Goal: Transaction & Acquisition: Purchase product/service

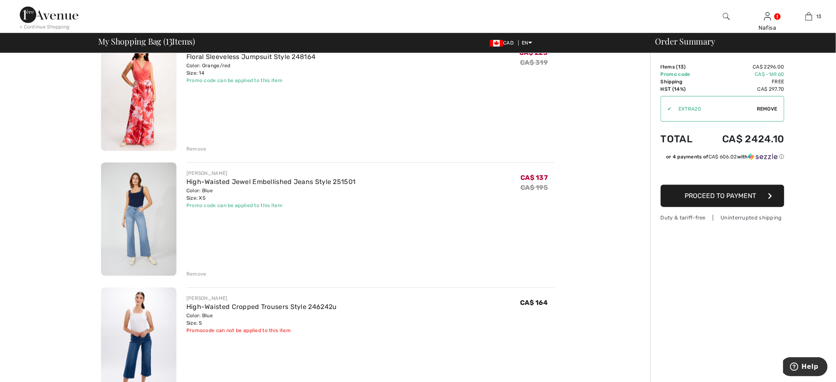
click at [806, 19] on img at bounding box center [808, 17] width 7 height 10
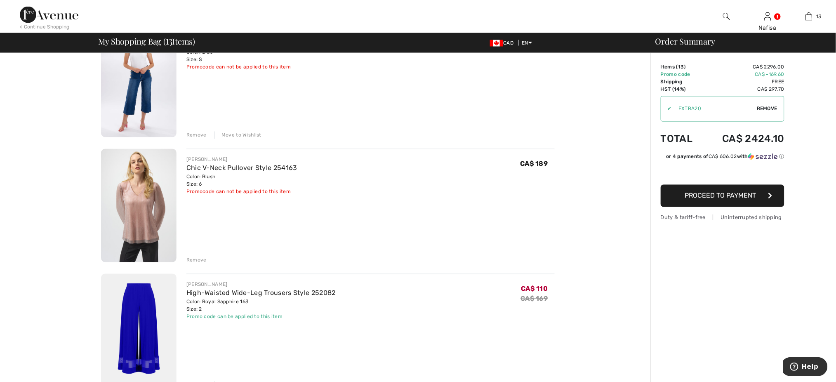
scroll to position [505, 0]
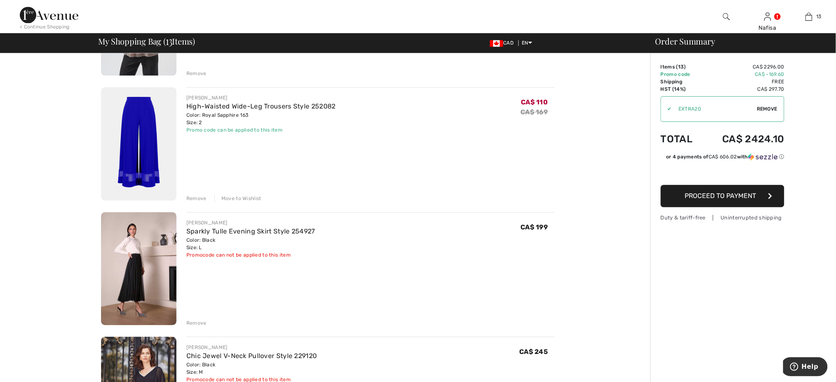
scroll to position [660, 0]
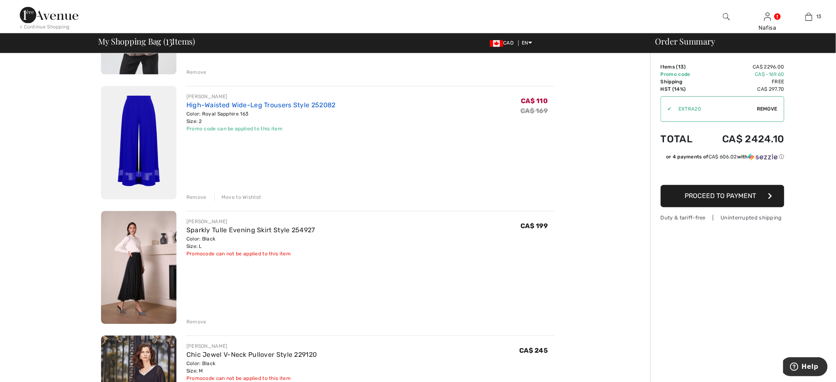
click at [230, 101] on link "High-Waisted Wide-Leg Trousers Style 252082" at bounding box center [260, 105] width 149 height 8
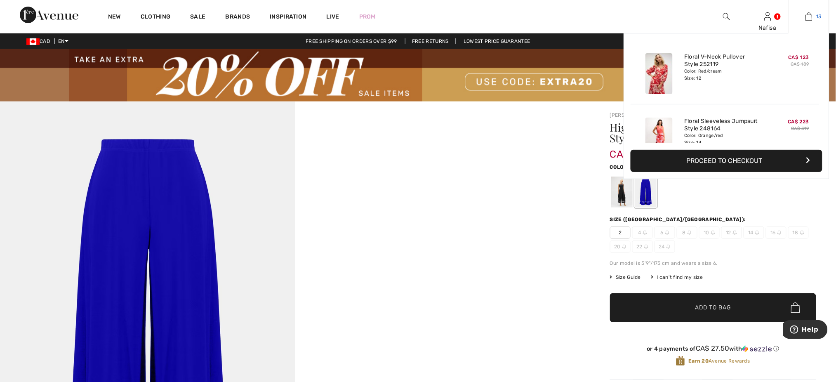
click at [808, 18] on img at bounding box center [808, 17] width 7 height 10
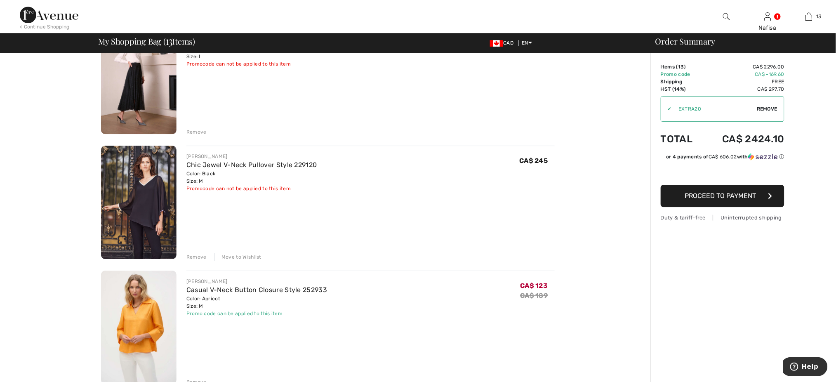
scroll to position [864, 0]
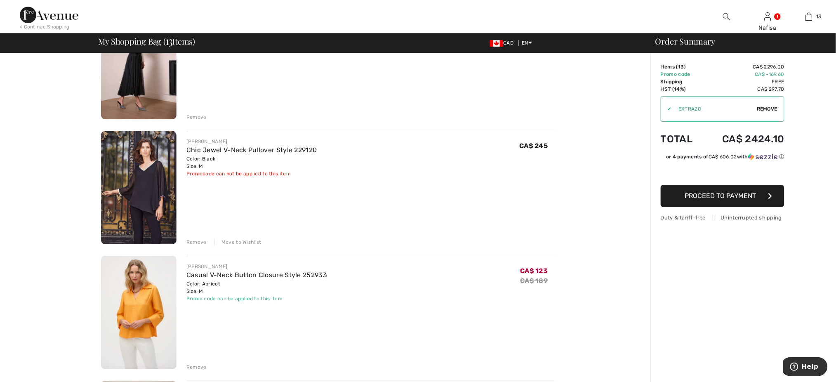
click at [164, 157] on img at bounding box center [138, 187] width 75 height 113
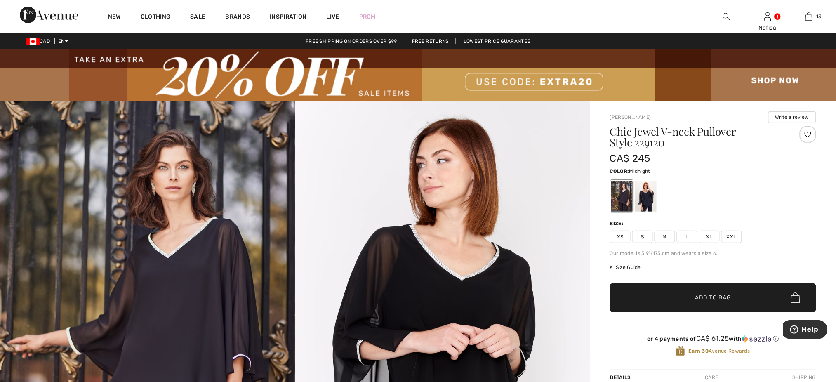
click at [641, 194] on div at bounding box center [645, 196] width 21 height 31
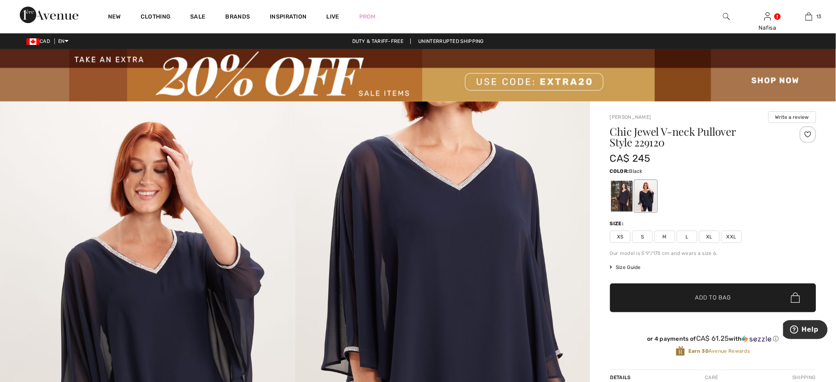
click at [618, 192] on div at bounding box center [621, 196] width 21 height 31
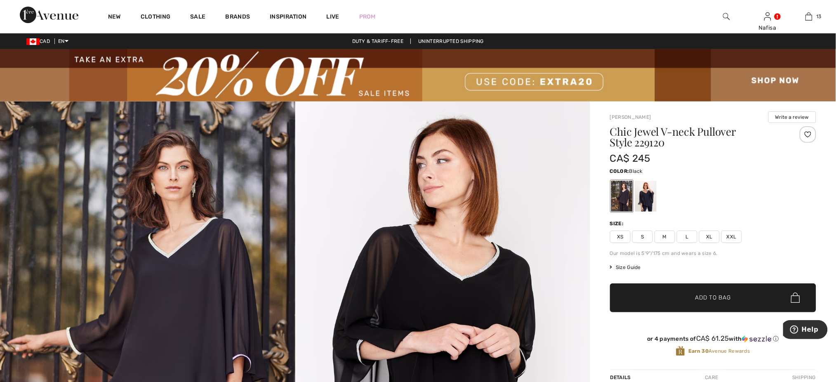
click at [383, 92] on img at bounding box center [418, 75] width 836 height 52
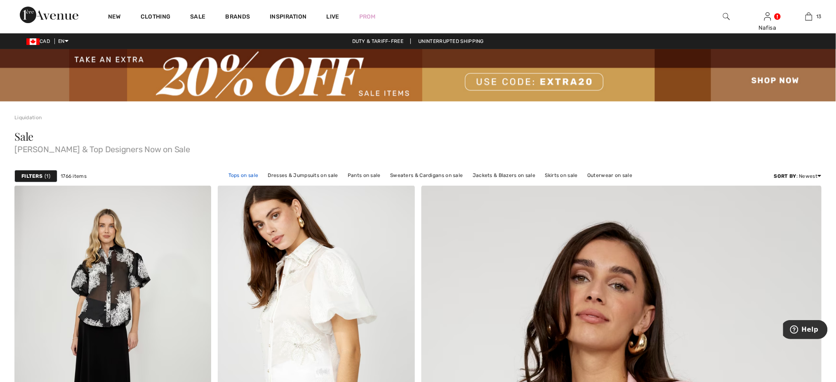
click at [247, 175] on link "Tops on sale" at bounding box center [243, 175] width 38 height 11
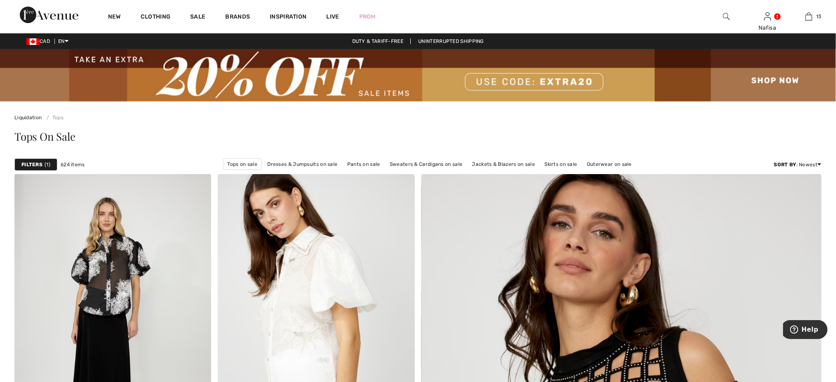
click at [660, 132] on div "Tops On Sale" at bounding box center [417, 136] width 807 height 11
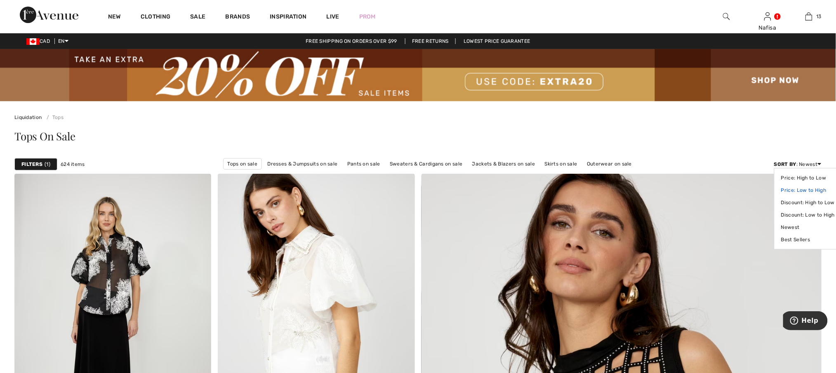
click at [809, 190] on link "Price: Low to High" at bounding box center [808, 190] width 54 height 12
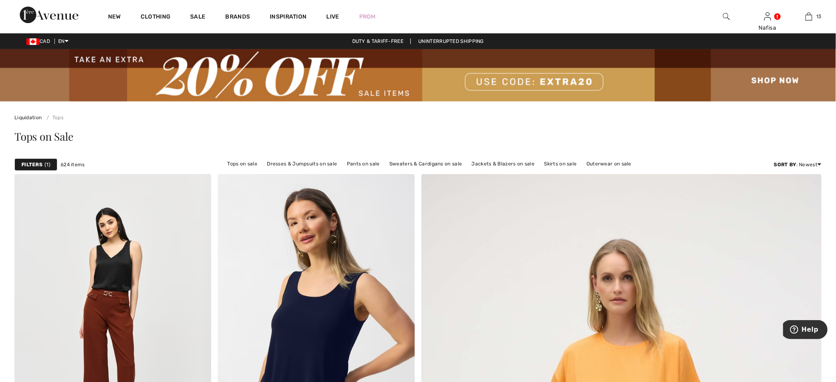
click at [695, 124] on div "Tops on Sale" at bounding box center [417, 138] width 807 height 34
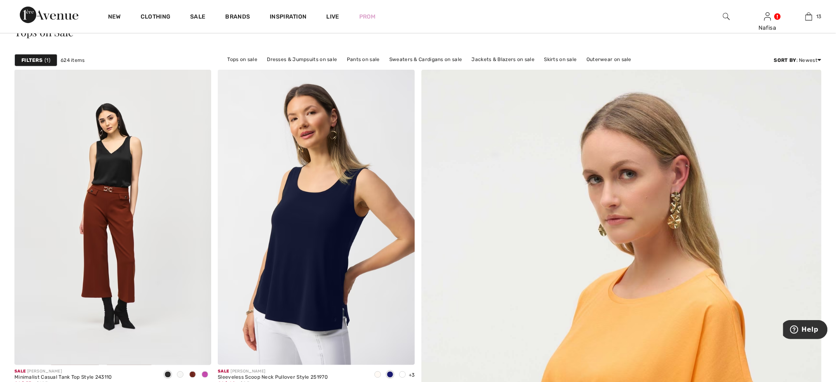
scroll to position [176, 0]
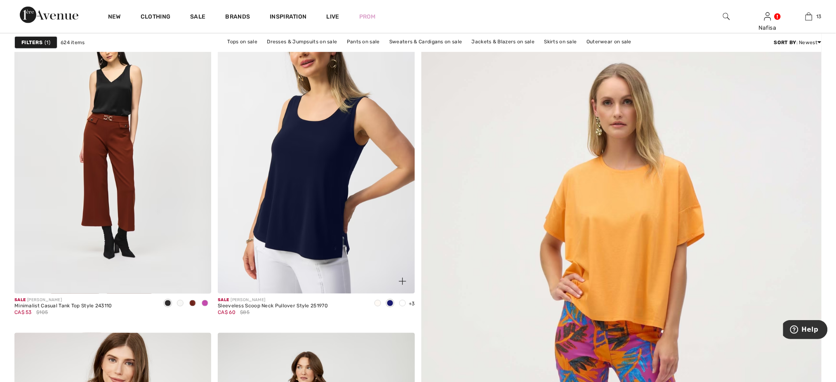
click at [401, 304] on span at bounding box center [402, 303] width 7 height 7
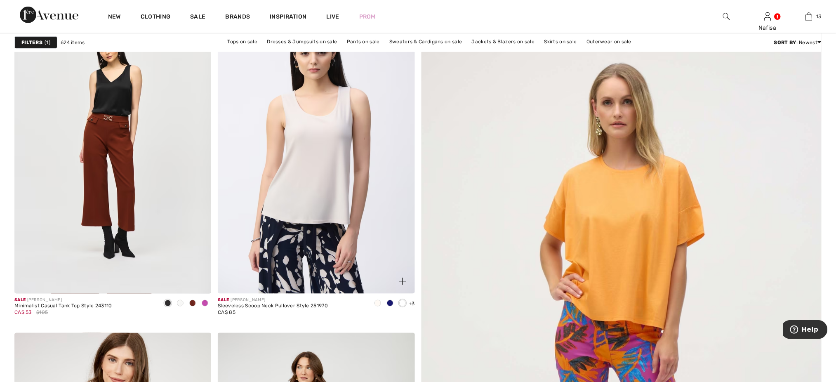
click at [377, 303] on span at bounding box center [377, 303] width 7 height 7
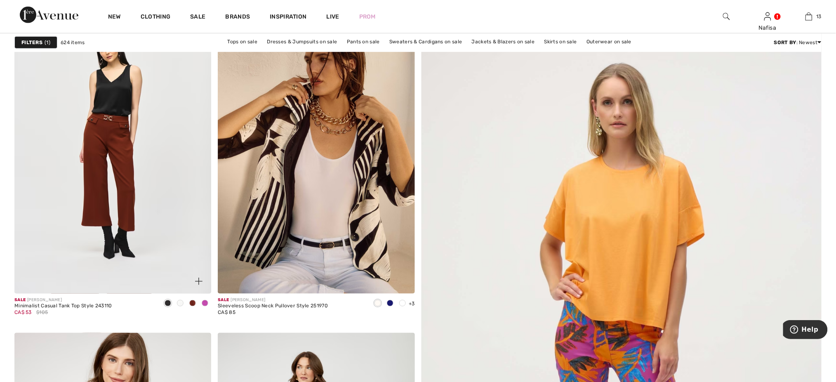
click at [204, 304] on span at bounding box center [205, 303] width 7 height 7
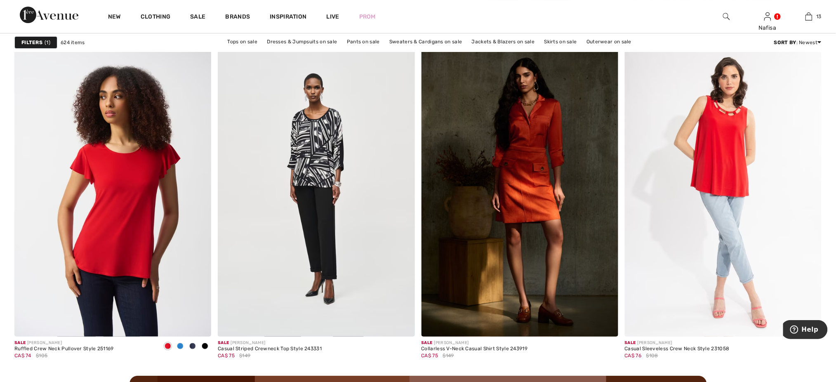
scroll to position [2264, 0]
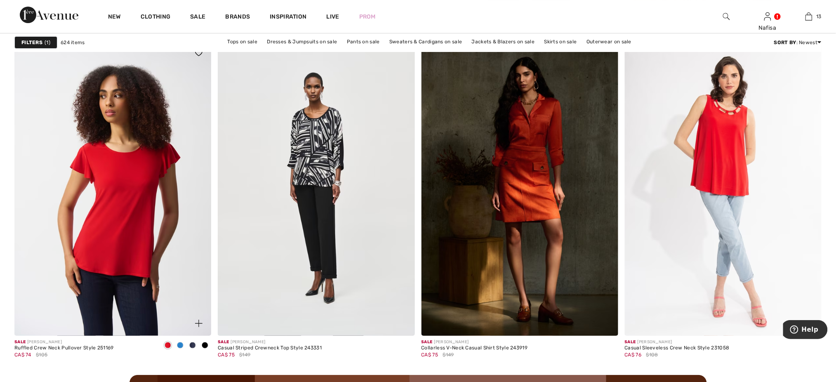
click at [198, 326] on img at bounding box center [198, 322] width 7 height 7
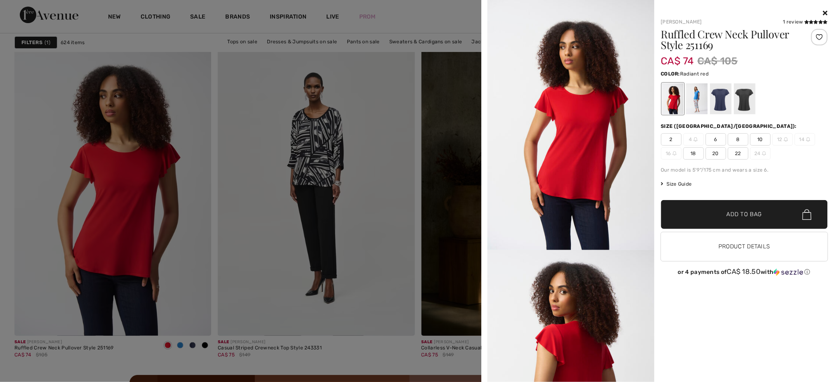
click at [736, 139] on span "8" at bounding box center [738, 139] width 21 height 12
click at [739, 212] on span "Add to Bag" at bounding box center [743, 214] width 35 height 9
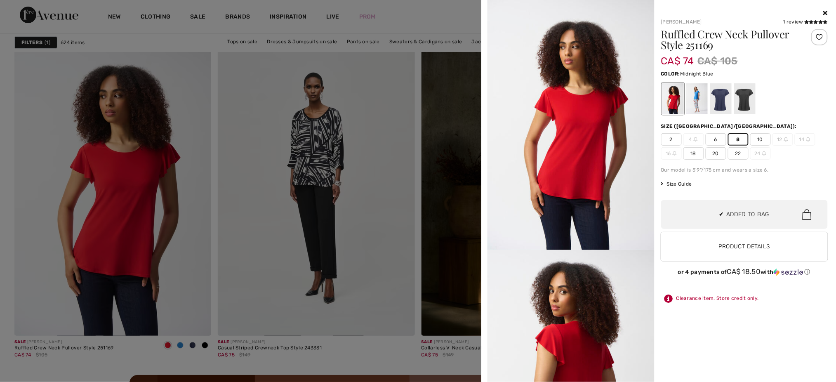
scroll to position [734, 0]
click at [694, 96] on div at bounding box center [695, 98] width 21 height 31
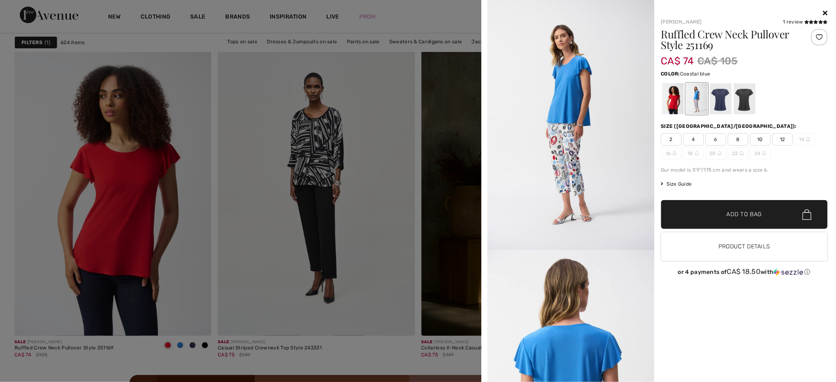
click at [738, 138] on span "8" at bounding box center [738, 139] width 21 height 12
click at [744, 221] on span "✔ Added to Bag Add to Bag" at bounding box center [744, 214] width 167 height 29
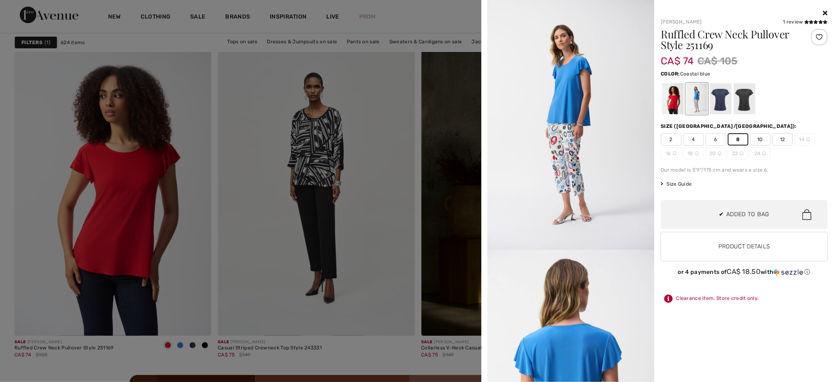
scroll to position [862, 0]
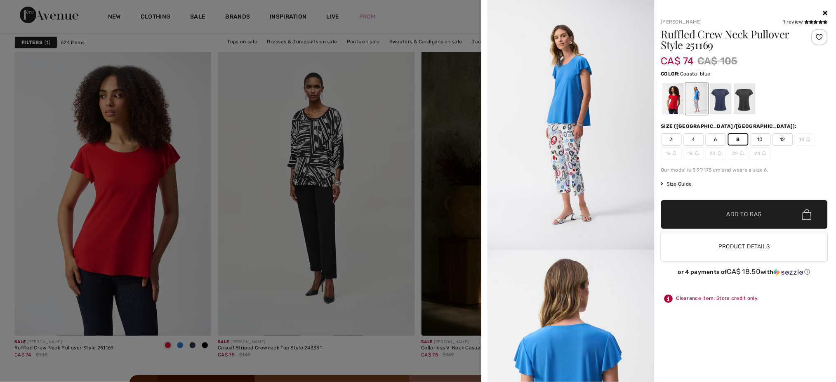
click at [417, 346] on div at bounding box center [418, 191] width 836 height 382
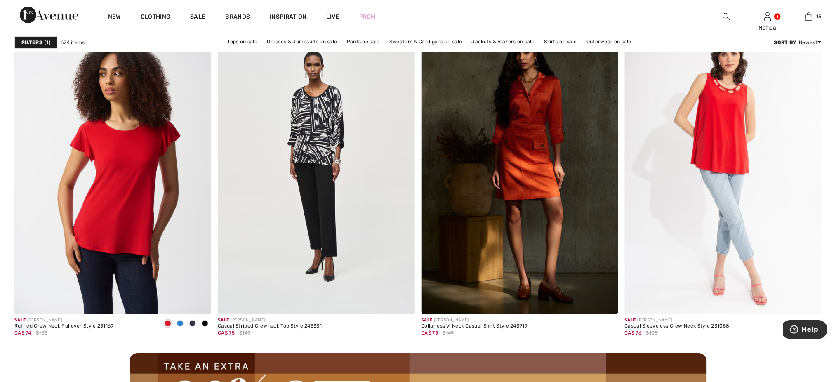
scroll to position [2352, 0]
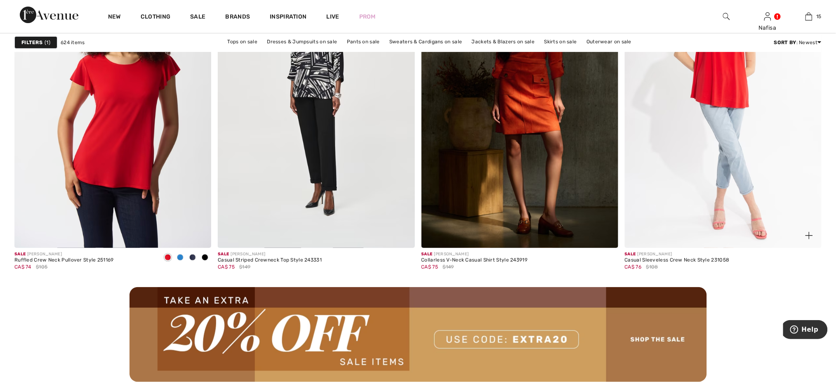
click at [809, 234] on img at bounding box center [808, 235] width 7 height 7
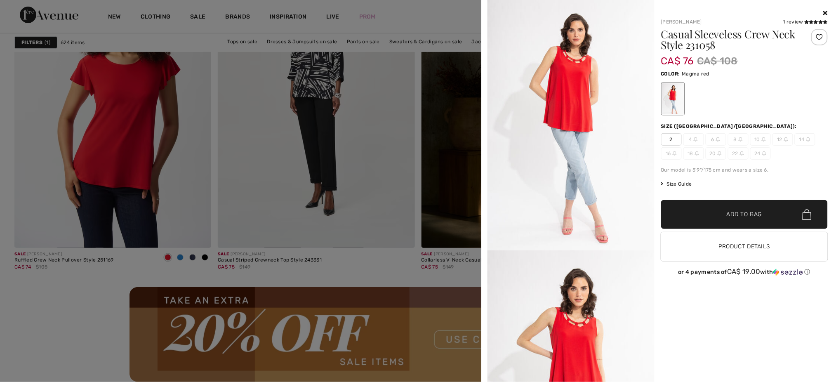
drag, startPoint x: 484, startPoint y: 82, endPoint x: 488, endPoint y: 179, distance: 96.6
click at [488, 179] on div "Your browser does not support the video tag. Joseph Ribkoff 1 review 1 review C…" at bounding box center [658, 191] width 354 height 382
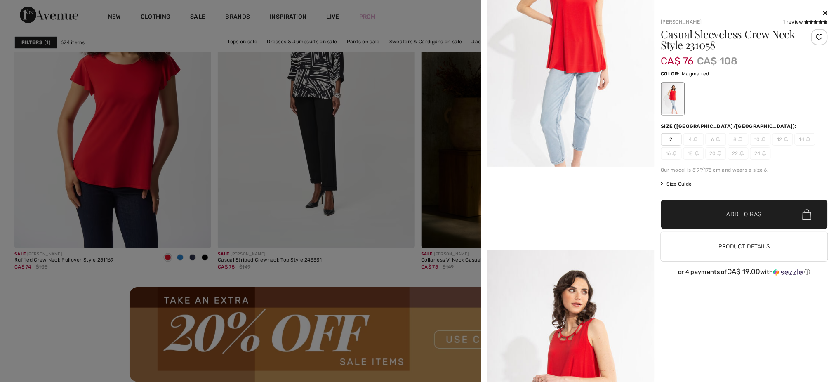
drag, startPoint x: 484, startPoint y: 106, endPoint x: 485, endPoint y: 85, distance: 21.0
click at [485, 85] on div "Your browser does not support the video tag. Joseph Ribkoff 1 review 1 review C…" at bounding box center [658, 191] width 354 height 382
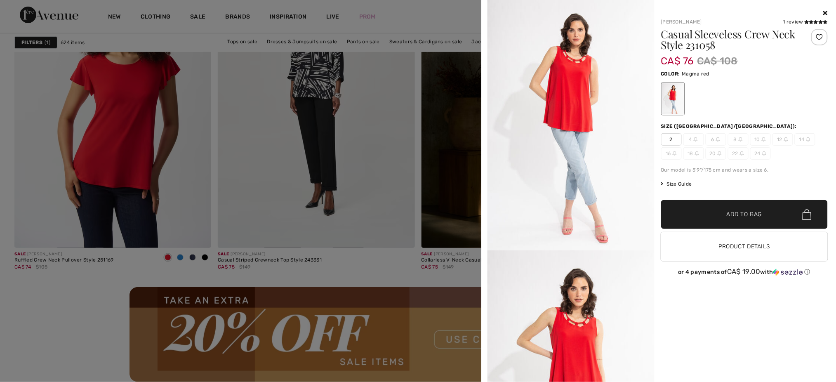
click at [486, 129] on div "Your browser does not support the video tag." at bounding box center [569, 191] width 170 height 382
drag, startPoint x: 486, startPoint y: 95, endPoint x: 486, endPoint y: 110, distance: 15.7
click at [486, 110] on div "Your browser does not support the video tag." at bounding box center [569, 191] width 170 height 382
click at [486, 115] on div "Your browser does not support the video tag." at bounding box center [569, 191] width 170 height 382
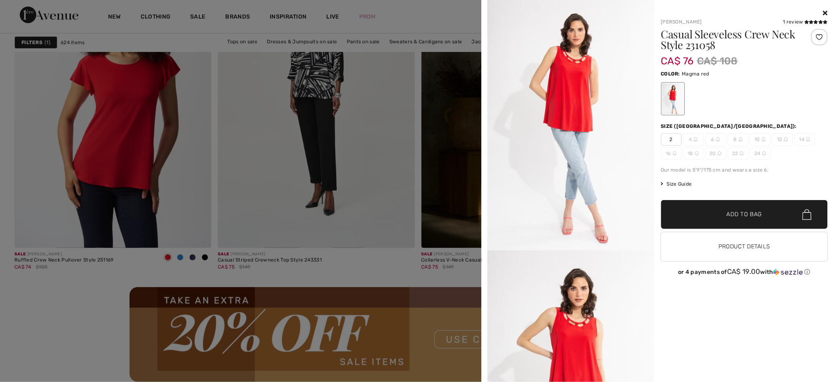
click at [486, 115] on div "Your browser does not support the video tag." at bounding box center [569, 191] width 170 height 382
click at [483, 316] on div "Your browser does not support the video tag. Joseph Ribkoff 1 review 1 review C…" at bounding box center [658, 191] width 354 height 382
click at [827, 13] on icon at bounding box center [825, 12] width 5 height 7
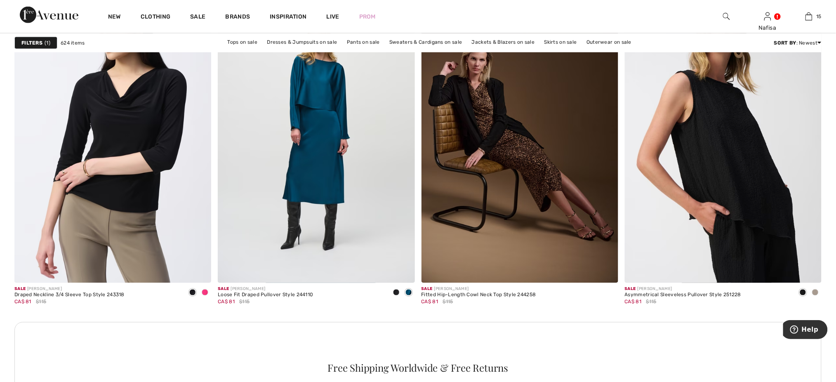
scroll to position [3781, 0]
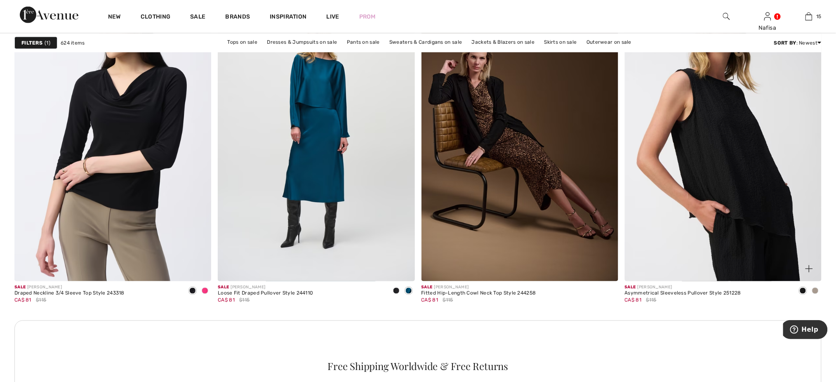
click at [818, 291] on span at bounding box center [815, 290] width 7 height 7
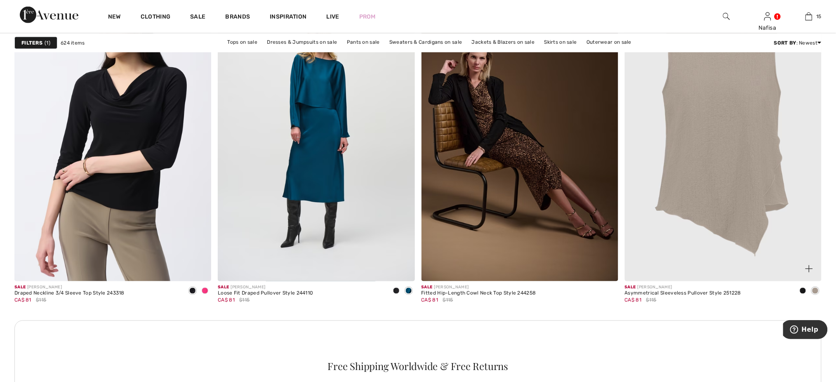
click at [810, 270] on img at bounding box center [808, 268] width 7 height 7
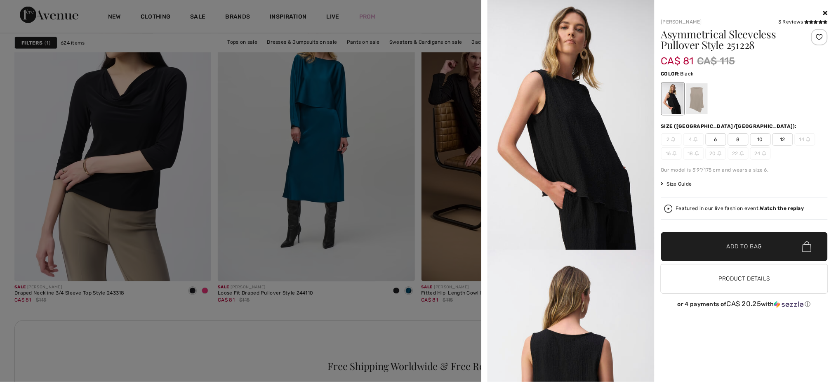
click at [744, 140] on span "8" at bounding box center [738, 139] width 21 height 12
click at [695, 101] on div at bounding box center [695, 98] width 21 height 31
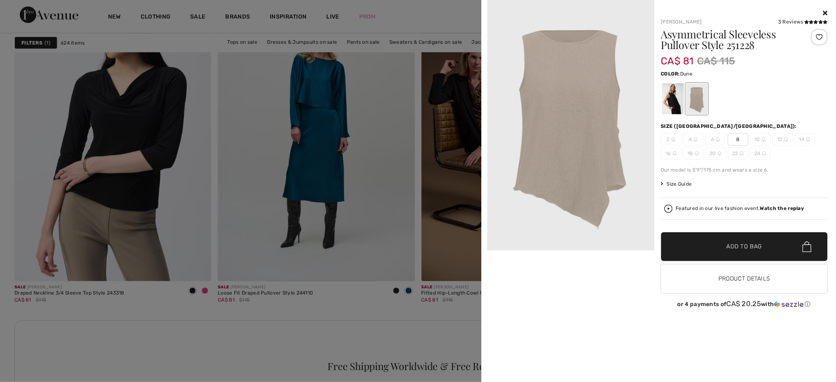
click at [736, 137] on span "8" at bounding box center [738, 139] width 21 height 12
click at [819, 37] on div at bounding box center [819, 37] width 16 height 16
click at [747, 247] on span "Add to Bag" at bounding box center [743, 246] width 35 height 9
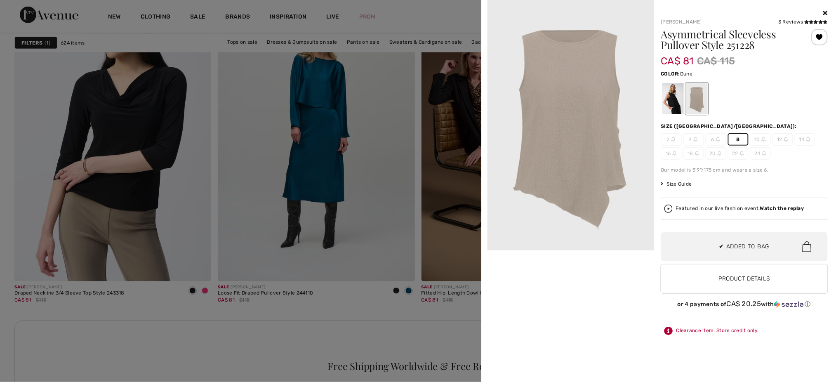
scroll to position [926, 0]
click at [444, 346] on div at bounding box center [418, 191] width 836 height 382
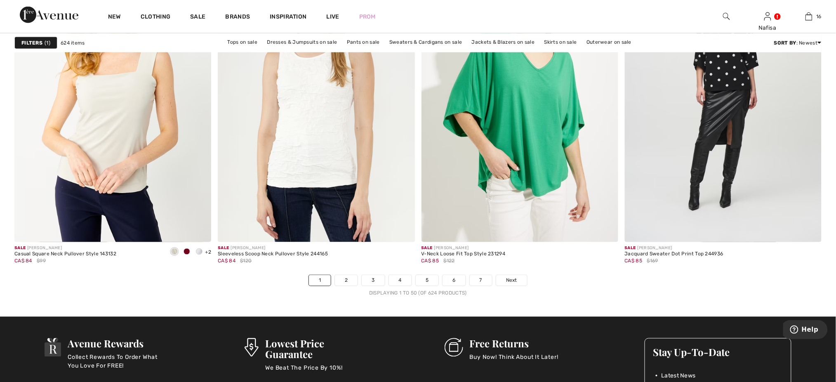
scroll to position [4946, 0]
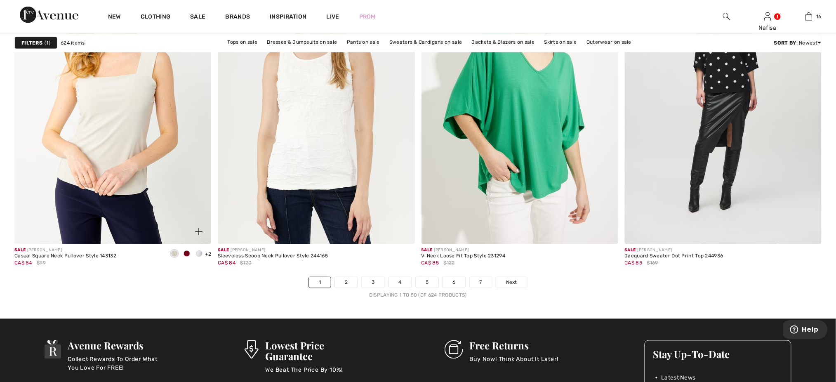
click at [187, 255] on span at bounding box center [186, 253] width 7 height 7
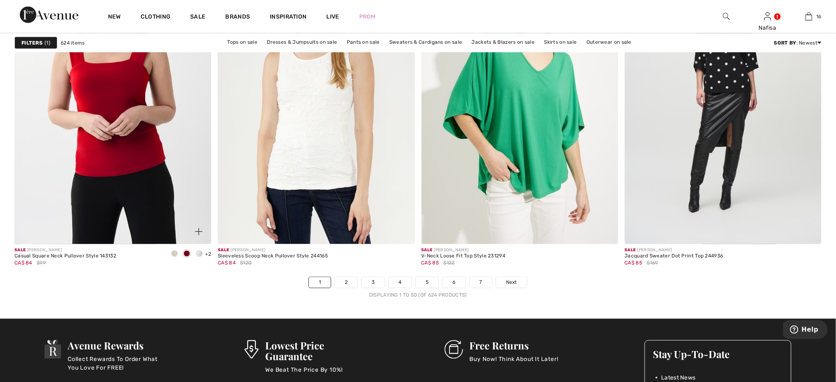
click at [199, 255] on span at bounding box center [199, 253] width 7 height 7
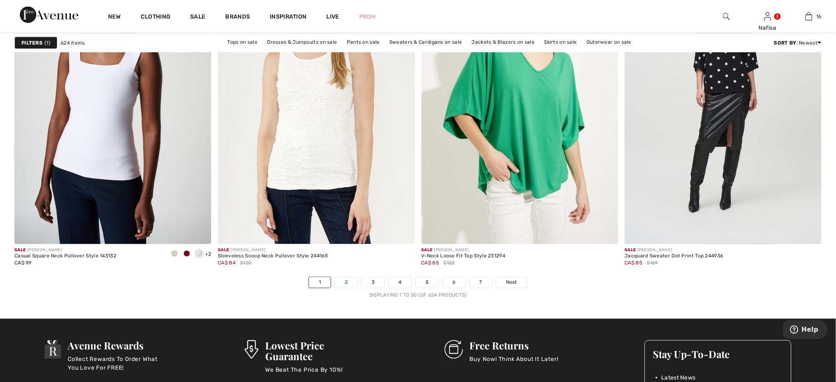
click at [349, 284] on link "2" at bounding box center [346, 282] width 23 height 11
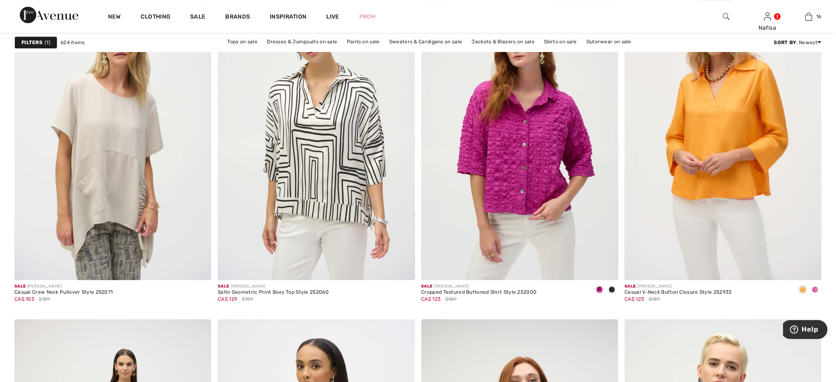
scroll to position [879, 0]
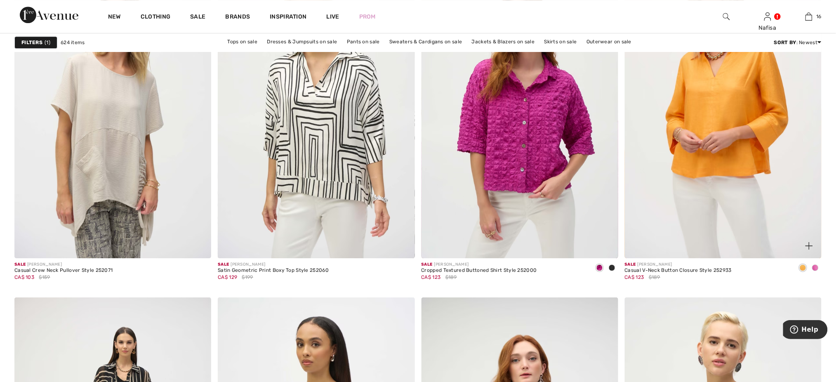
click at [818, 270] on div at bounding box center [815, 268] width 12 height 14
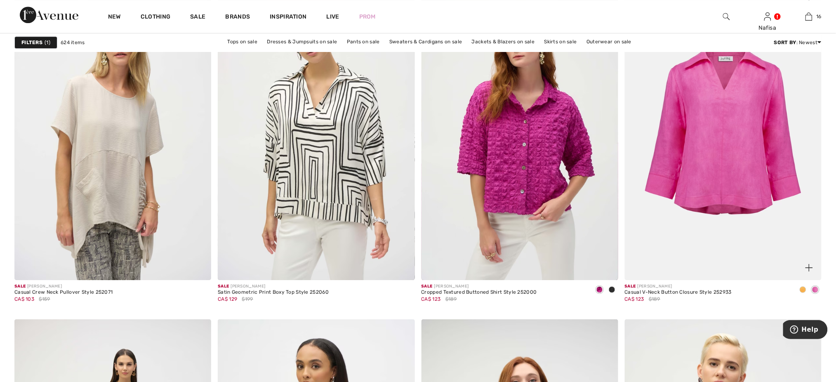
scroll to position [835, 0]
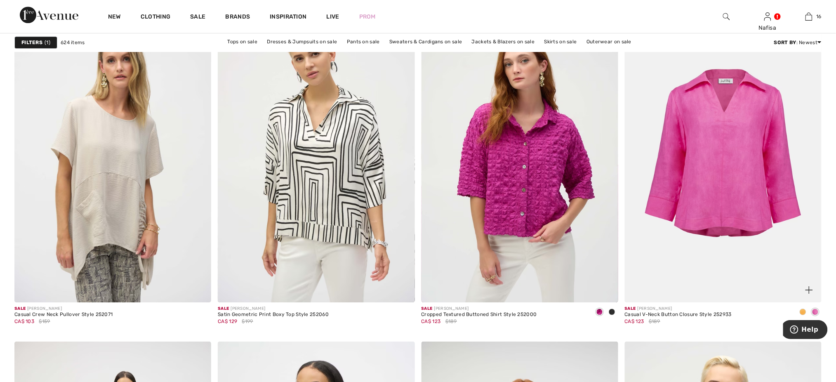
click at [808, 291] on img at bounding box center [808, 289] width 7 height 7
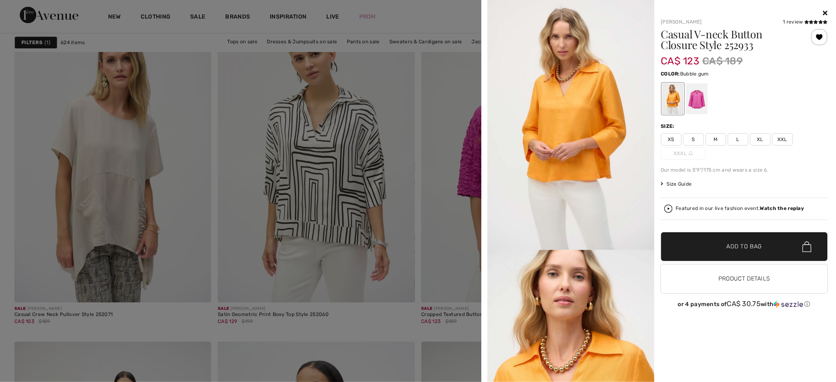
click at [693, 102] on div at bounding box center [695, 98] width 21 height 31
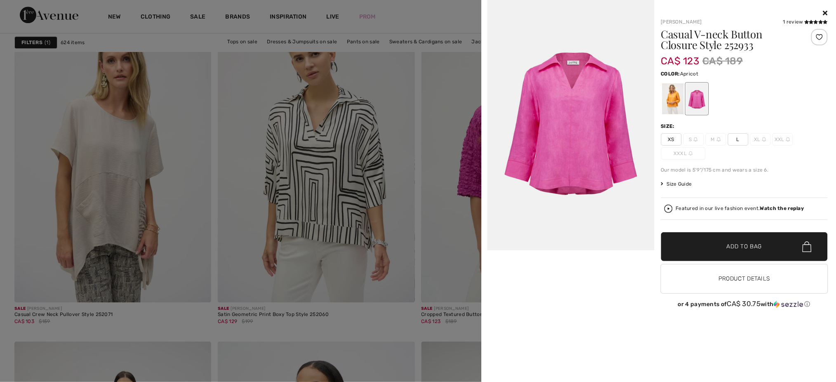
click at [676, 101] on div at bounding box center [672, 98] width 21 height 31
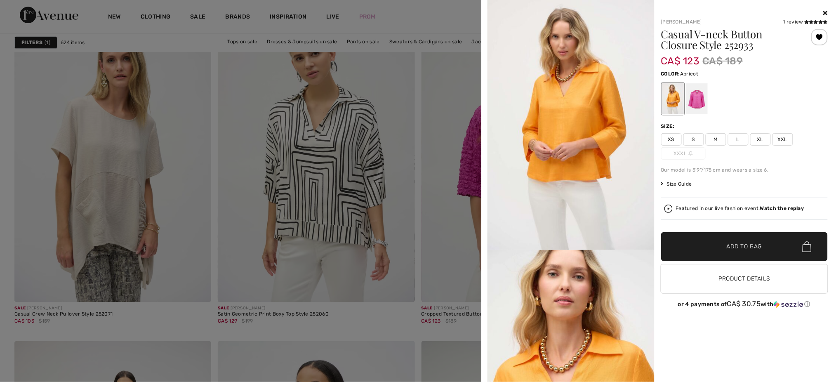
scroll to position [833, 0]
click at [711, 137] on span "M" at bounding box center [715, 139] width 21 height 12
click at [744, 248] on span "Add to Bag" at bounding box center [743, 246] width 35 height 9
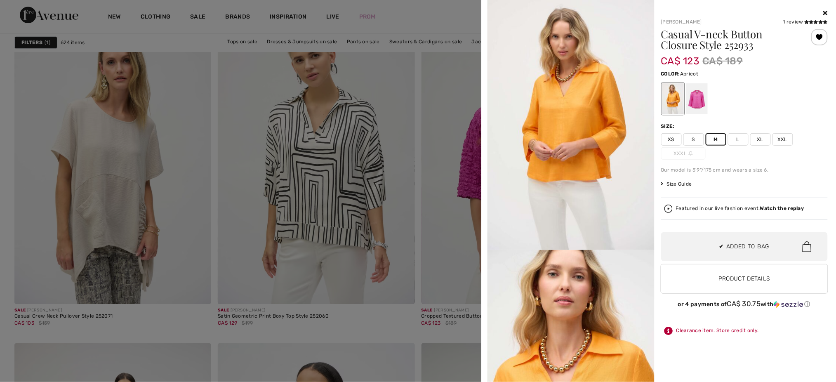
scroll to position [991, 0]
drag, startPoint x: 484, startPoint y: 90, endPoint x: 486, endPoint y: 152, distance: 61.9
click at [486, 152] on div "Your browser does not support the video tag. Joseph Ribkoff 1 review 1 review C…" at bounding box center [658, 191] width 354 height 382
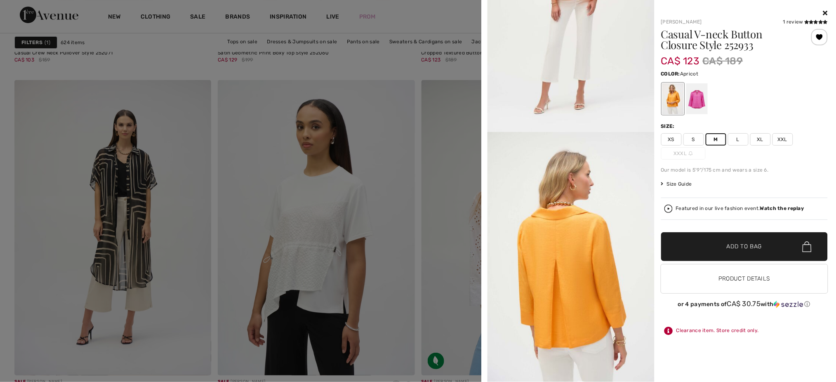
scroll to position [1097, 0]
click at [2, 121] on div at bounding box center [418, 191] width 836 height 382
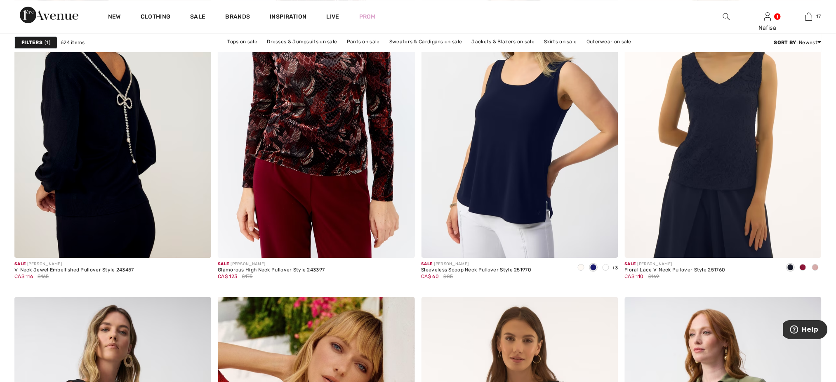
scroll to position [4263, 0]
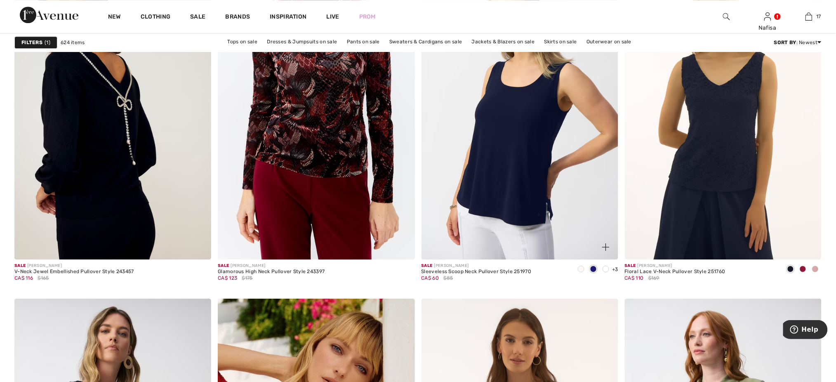
click at [606, 270] on span at bounding box center [605, 268] width 7 height 7
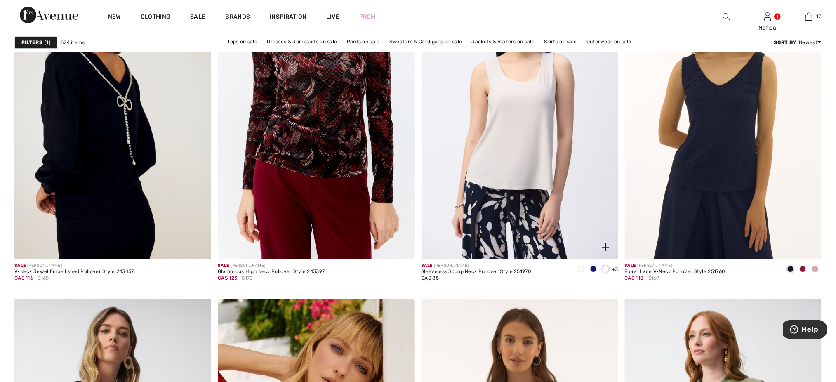
click at [585, 269] on div at bounding box center [581, 270] width 12 height 14
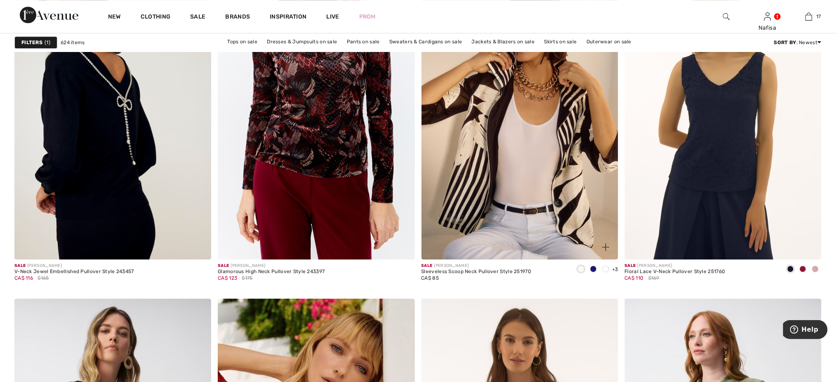
click at [606, 247] on img at bounding box center [605, 246] width 7 height 7
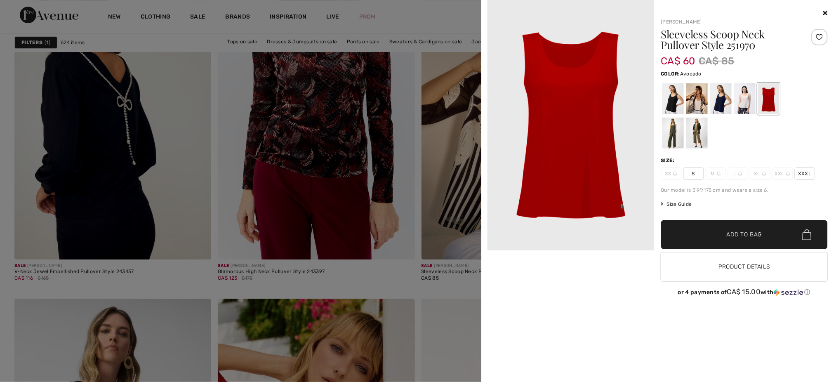
click at [676, 138] on div at bounding box center [672, 132] width 21 height 31
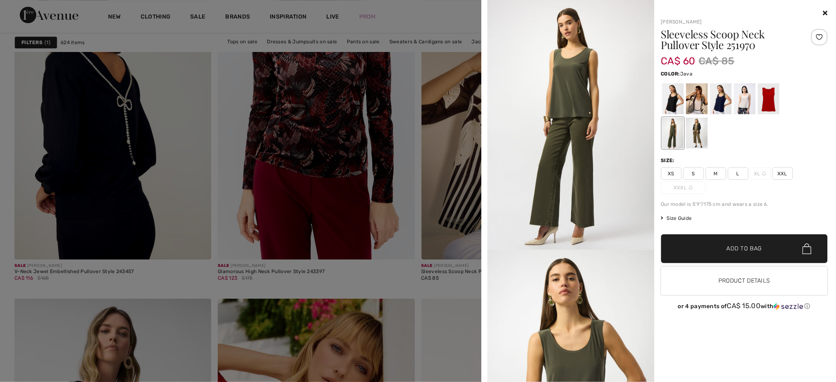
click at [696, 131] on div at bounding box center [695, 132] width 21 height 31
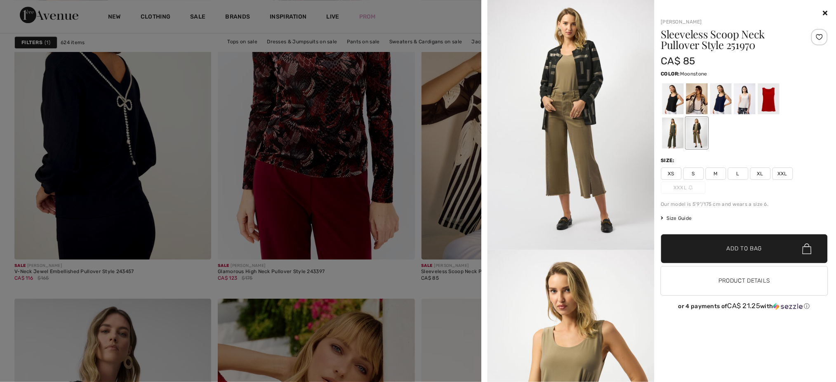
click at [746, 106] on div at bounding box center [743, 98] width 21 height 31
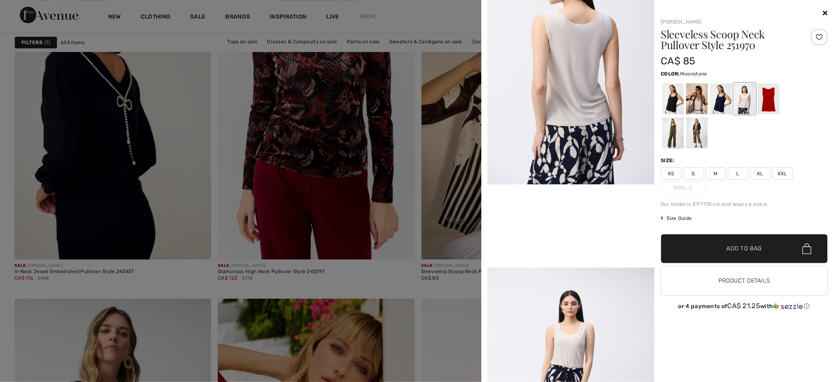
scroll to position [317, 0]
click at [745, 99] on div at bounding box center [743, 98] width 21 height 31
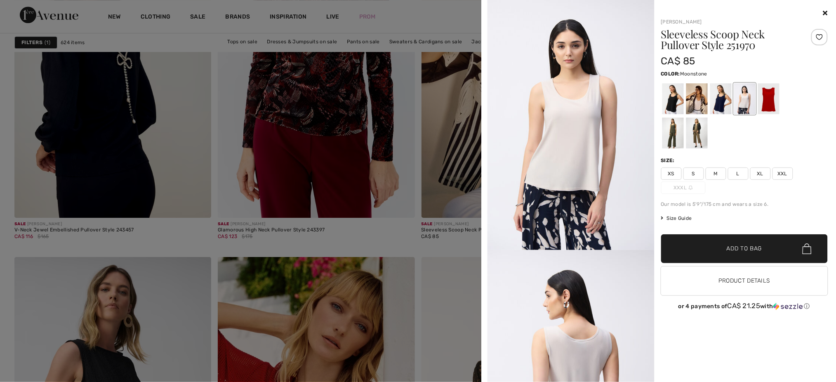
scroll to position [4307, 0]
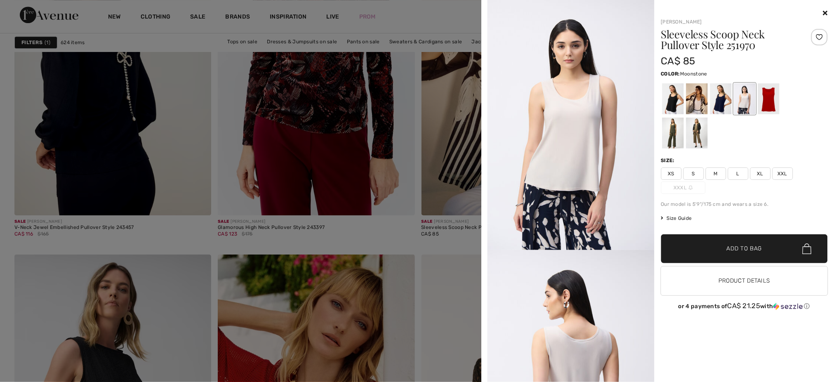
click at [406, 235] on div at bounding box center [418, 191] width 836 height 382
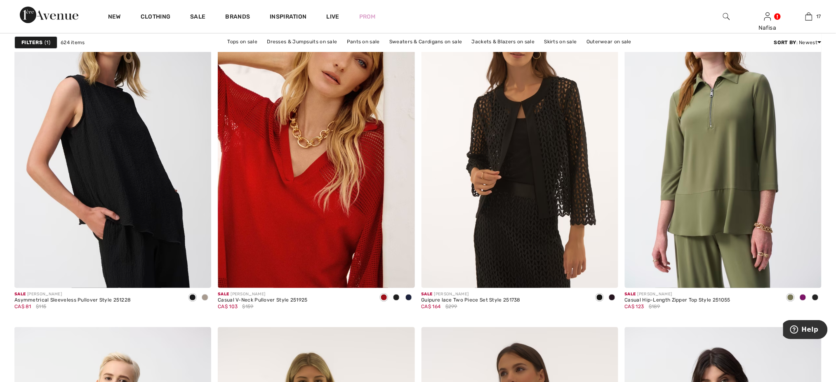
scroll to position [4571, 0]
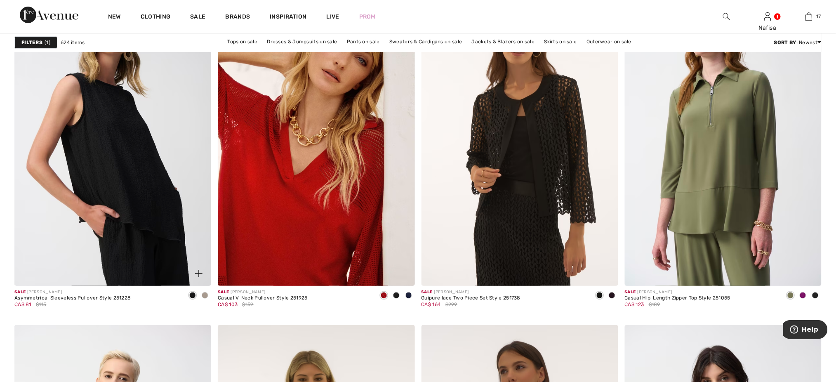
click at [204, 294] on span at bounding box center [205, 295] width 7 height 7
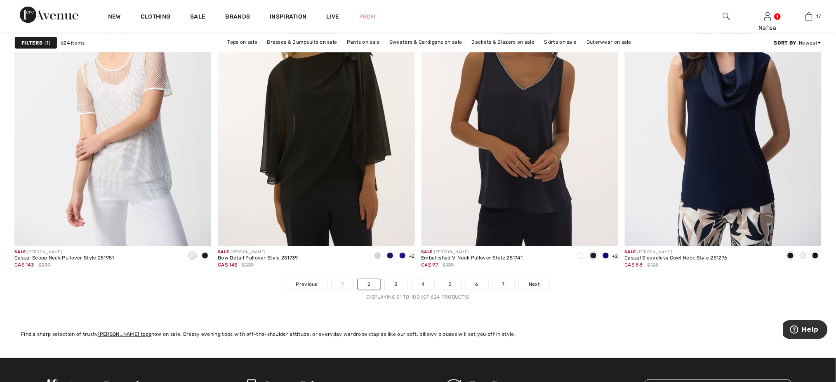
scroll to position [4923, 0]
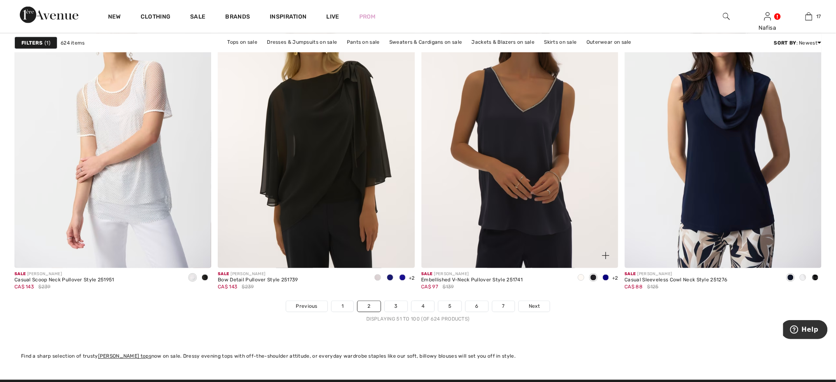
click at [606, 280] on span at bounding box center [605, 277] width 7 height 7
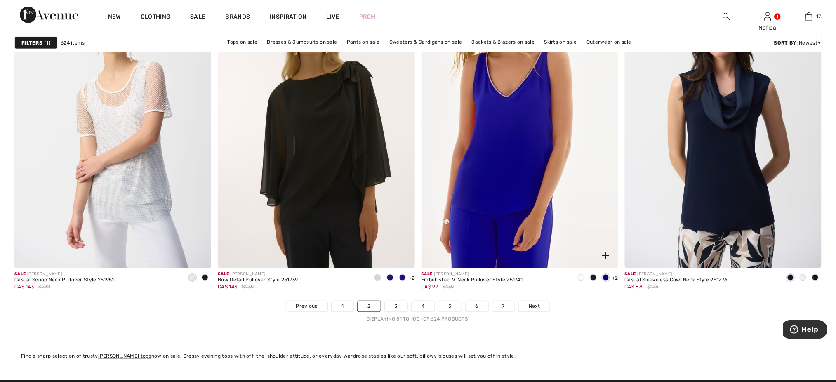
click at [581, 279] on span at bounding box center [580, 277] width 7 height 7
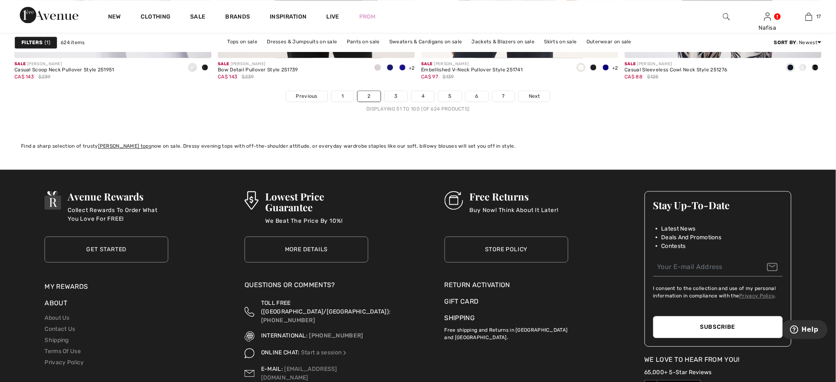
scroll to position [5126, 0]
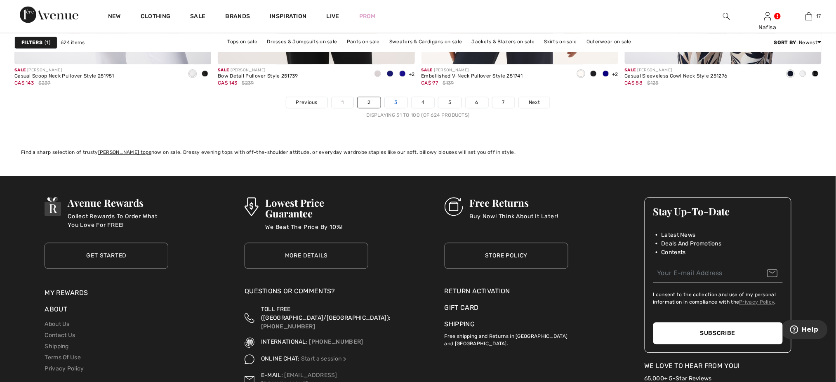
click at [397, 106] on link "3" at bounding box center [396, 102] width 23 height 11
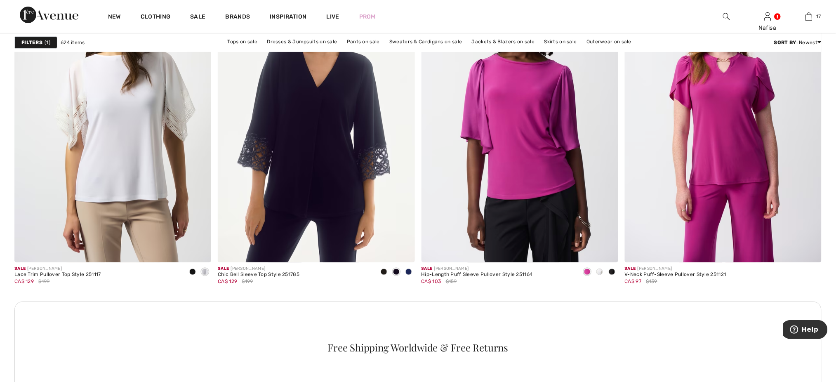
scroll to position [1148, 0]
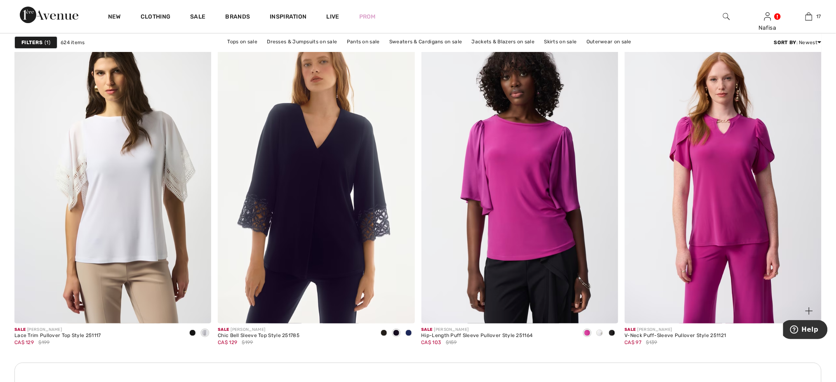
click at [807, 313] on img at bounding box center [808, 310] width 7 height 7
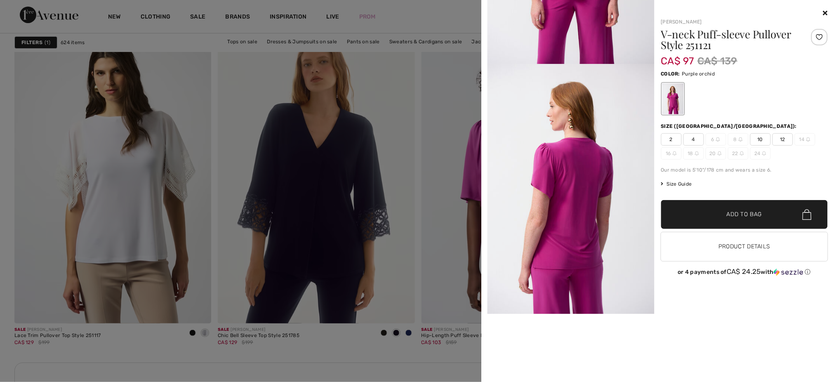
scroll to position [188, 0]
